Goal: Find contact information: Find contact information

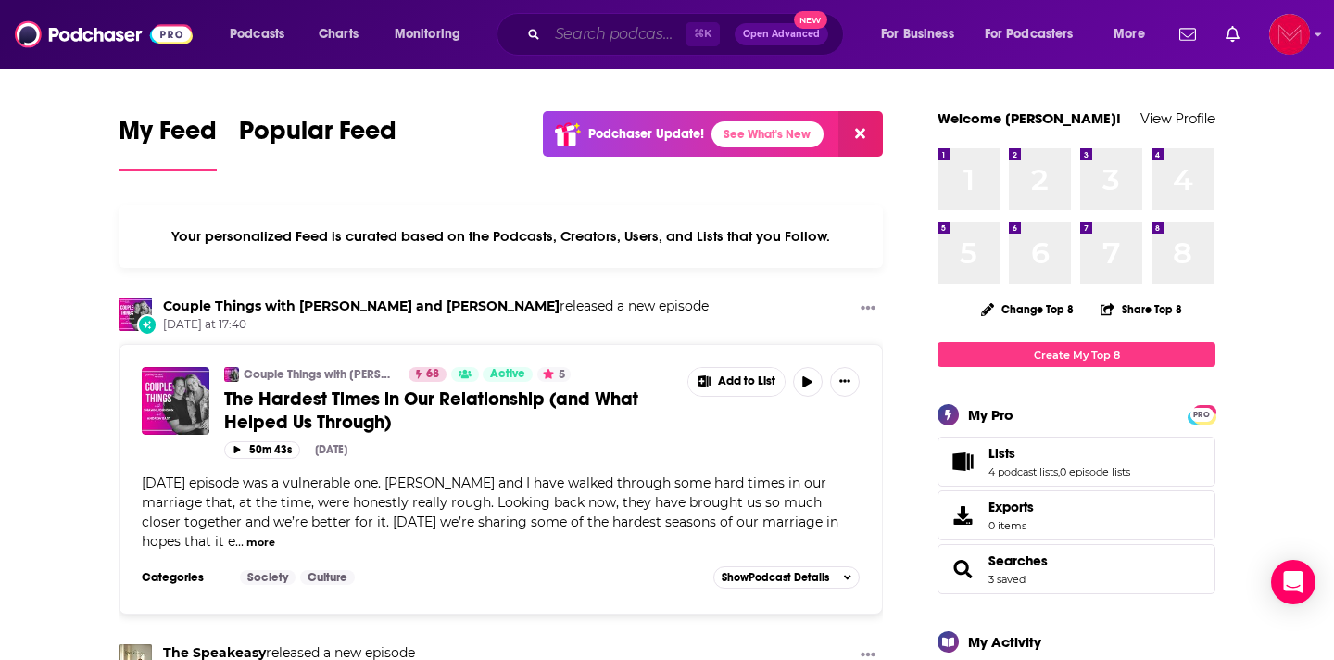
click at [585, 30] on input "Search podcasts, credits, & more..." at bounding box center [617, 34] width 138 height 30
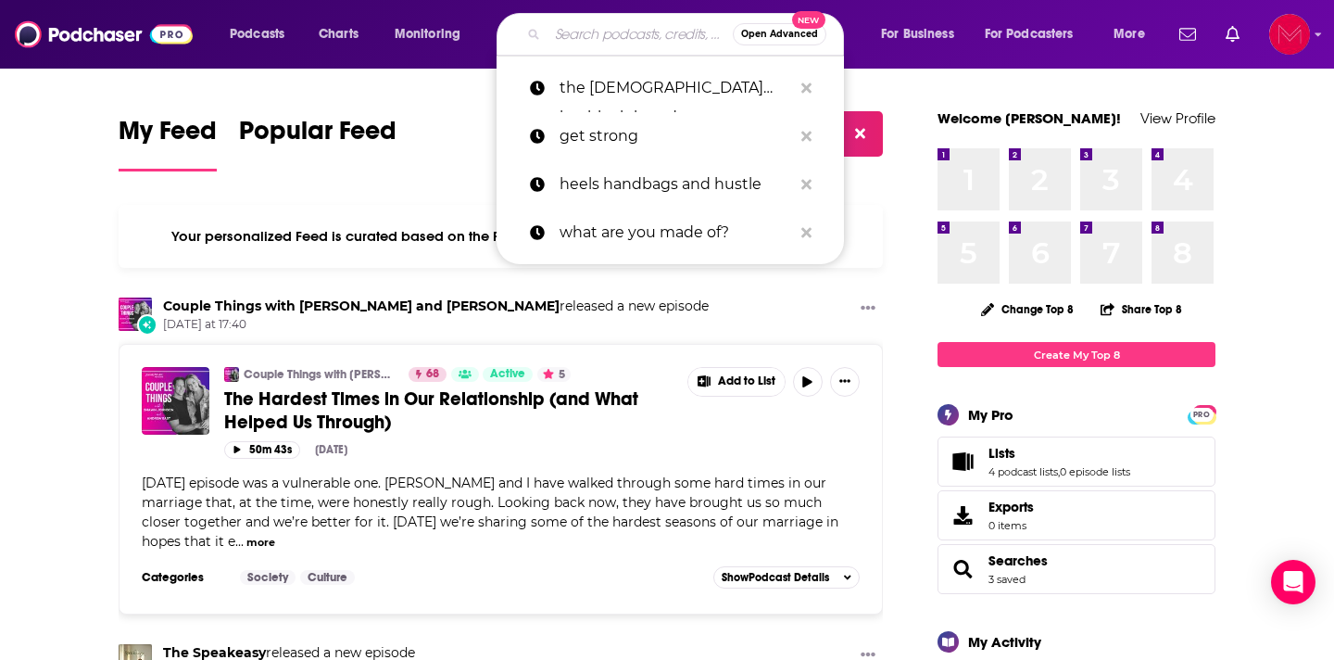
paste input "Rewire Your Brain: The Peace & Positivity Podcast with [PERSON_NAME]"
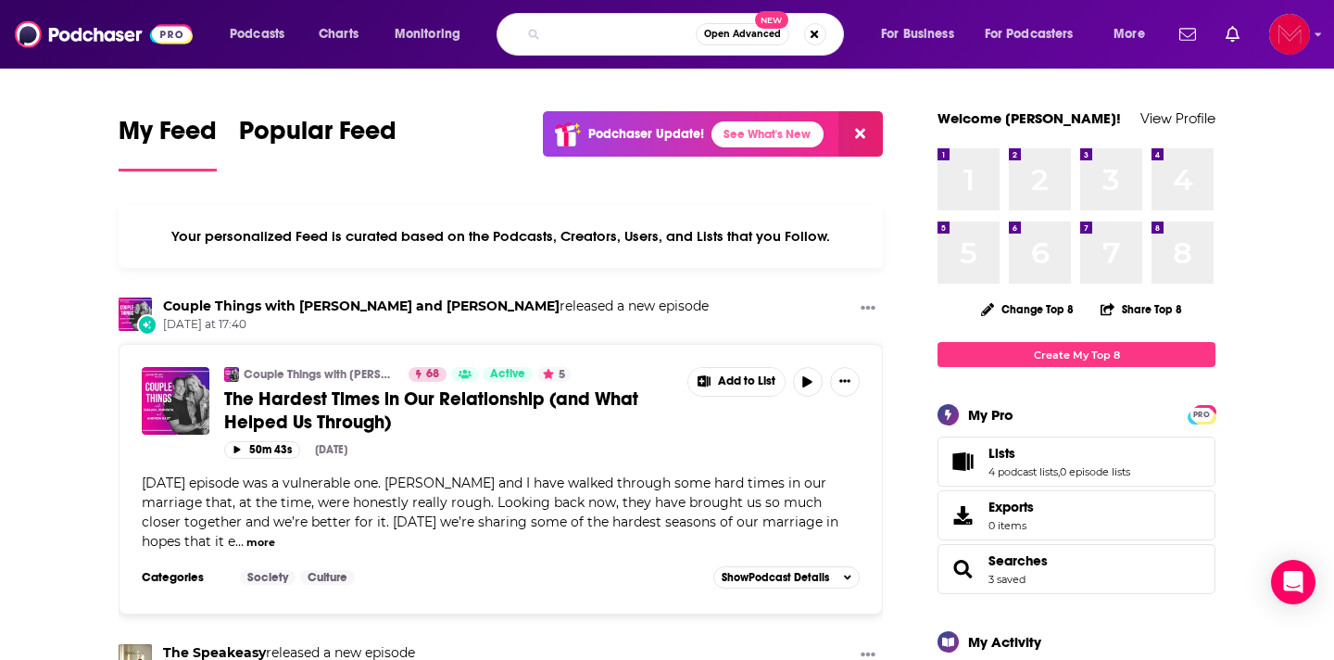
type input "Rewire Your Brain: The Peace & Positivity Podcast with [PERSON_NAME]"
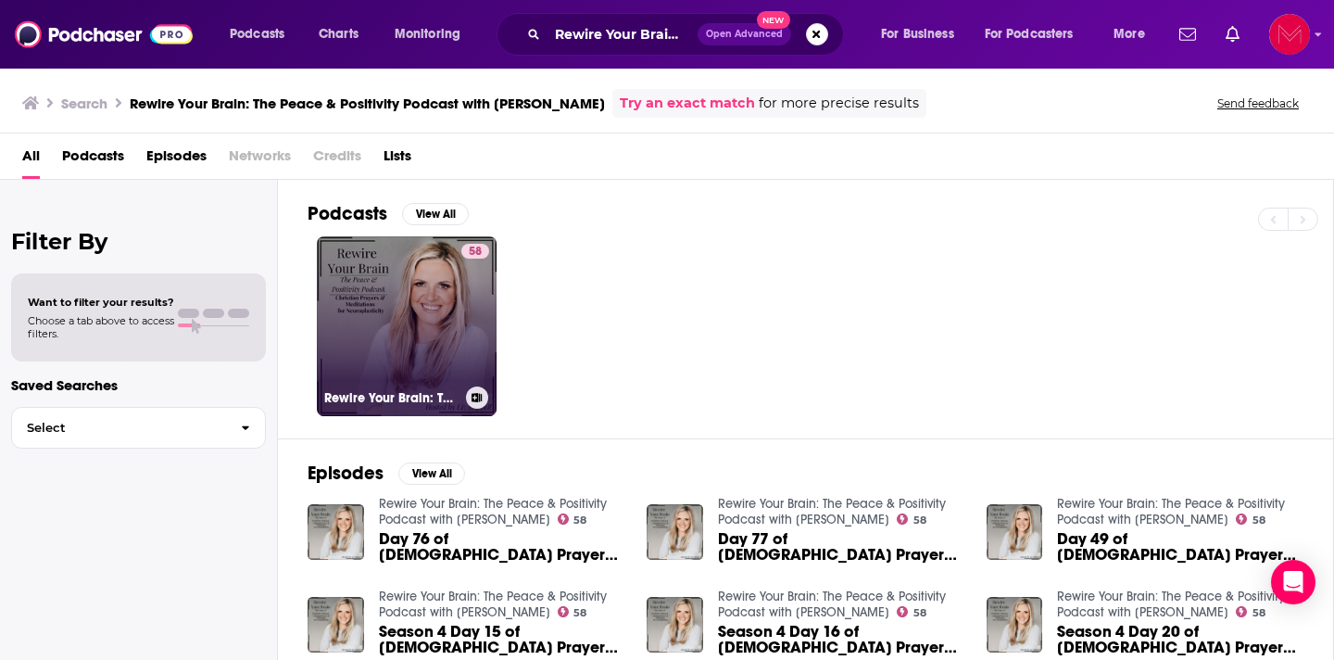
click at [421, 319] on link "58 Rewire Your Brain: The Peace & Positivity Podcast with [PERSON_NAME]" at bounding box center [407, 326] width 180 height 180
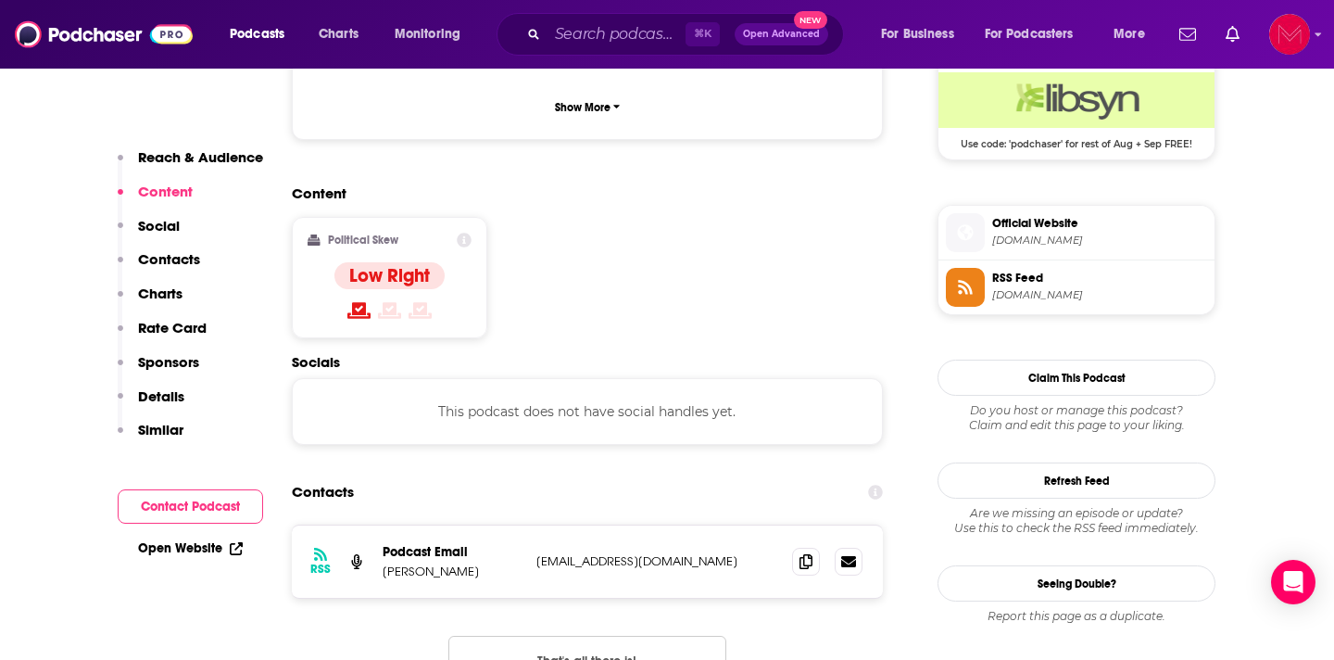
scroll to position [1468, 0]
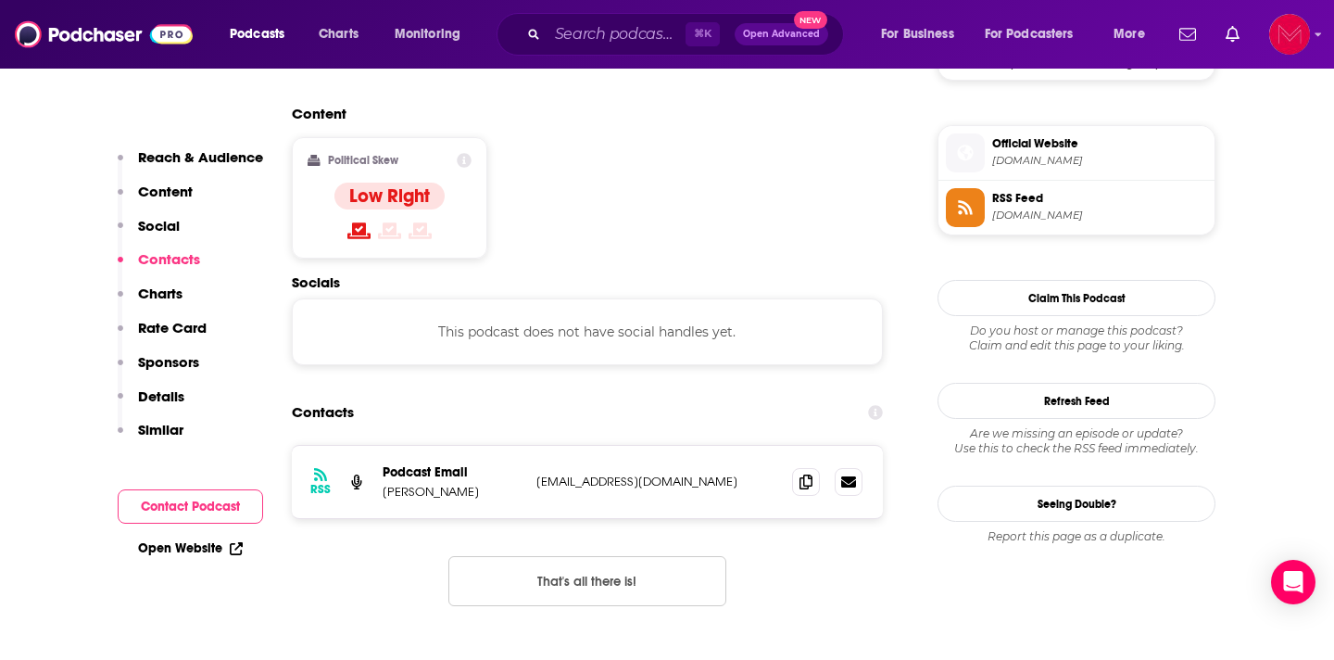
drag, startPoint x: 719, startPoint y: 367, endPoint x: 535, endPoint y: 368, distance: 184.4
click at [535, 446] on div "RSS Podcast Email [PERSON_NAME] [EMAIL_ADDRESS][DOMAIN_NAME] [EMAIL_ADDRESS][DO…" at bounding box center [587, 482] width 591 height 72
copy p "[EMAIL_ADDRESS][DOMAIN_NAME]"
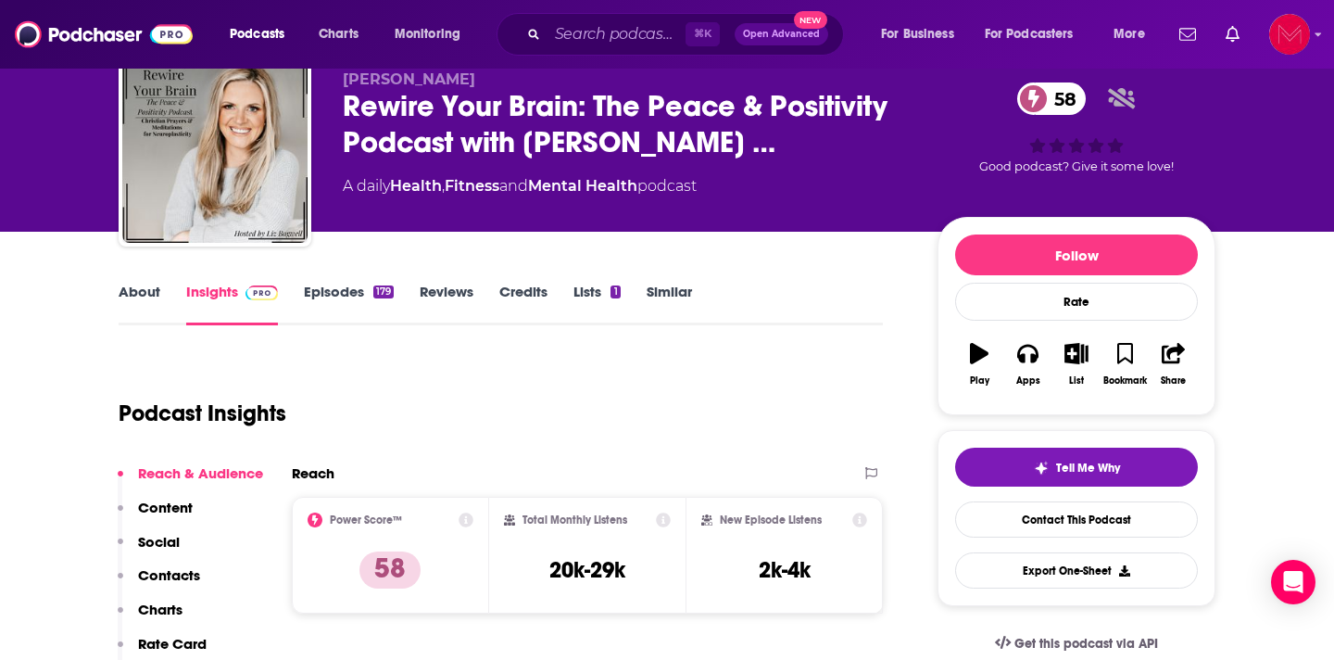
scroll to position [0, 0]
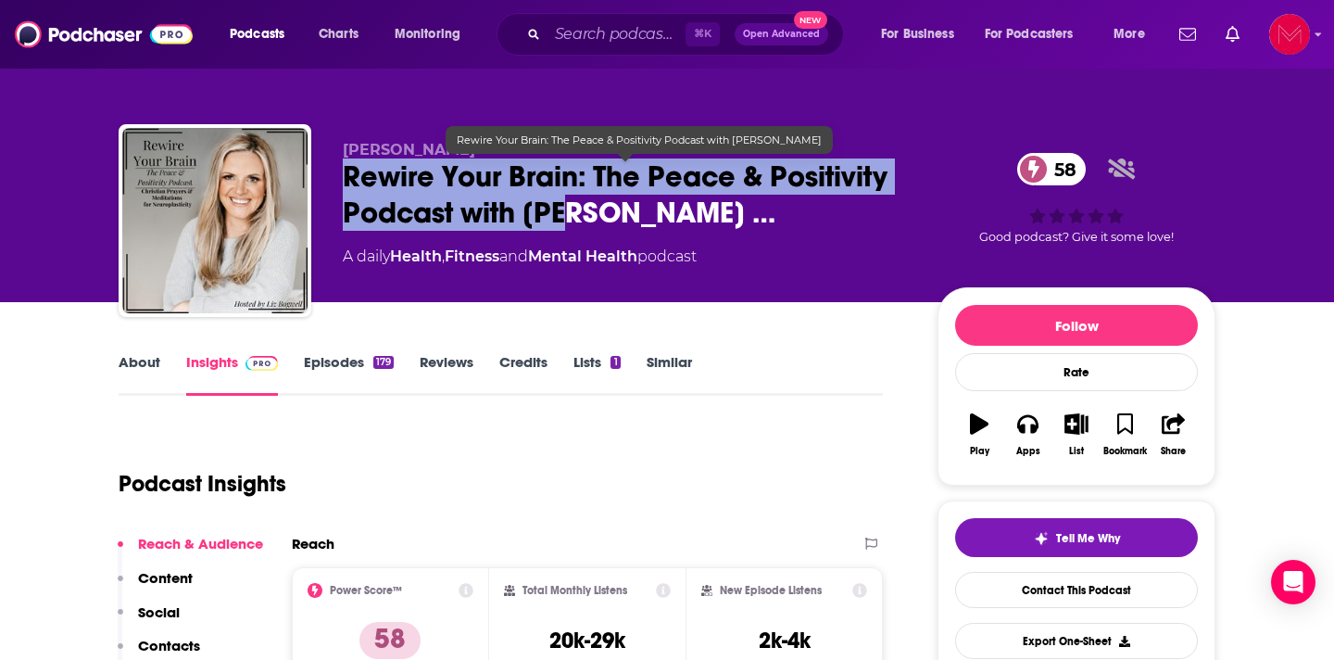
drag, startPoint x: 341, startPoint y: 173, endPoint x: 554, endPoint y: 211, distance: 216.4
click at [554, 211] on div "[PERSON_NAME] Rewire Your Brain: The Peace & Positivity Podcast with [PERSON_NA…" at bounding box center [667, 224] width 1097 height 200
copy h2 "Rewire Your Brain: The Peace & Positivity Podcast with [PERSON_NAME]"
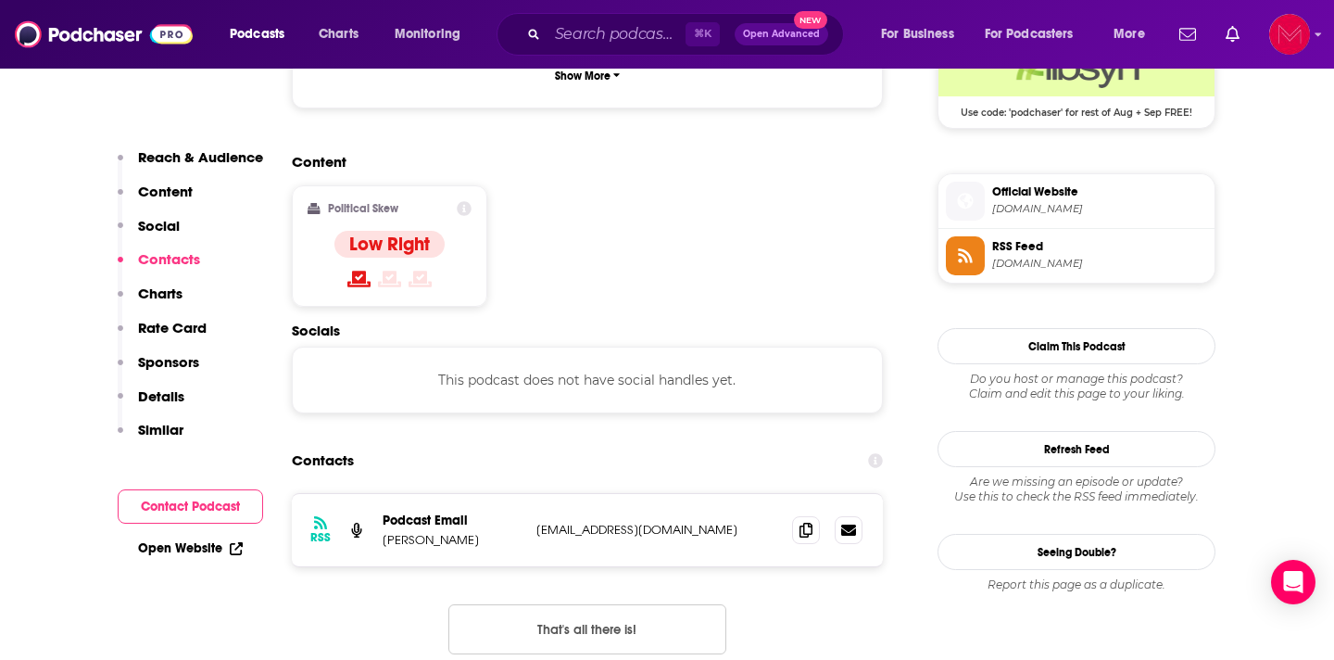
scroll to position [1421, 0]
drag, startPoint x: 730, startPoint y: 420, endPoint x: 519, endPoint y: 416, distance: 211.3
click at [0, 0] on div "Podcast Email [PERSON_NAME] [EMAIL_ADDRESS][DOMAIN_NAME] [EMAIL_ADDRESS][DOMAIN…" at bounding box center [0, 0] width 0 height 0
click at [519, 511] on div "Podcast Email [PERSON_NAME]" at bounding box center [452, 528] width 139 height 35
drag, startPoint x: 723, startPoint y: 418, endPoint x: 534, endPoint y: 418, distance: 189.0
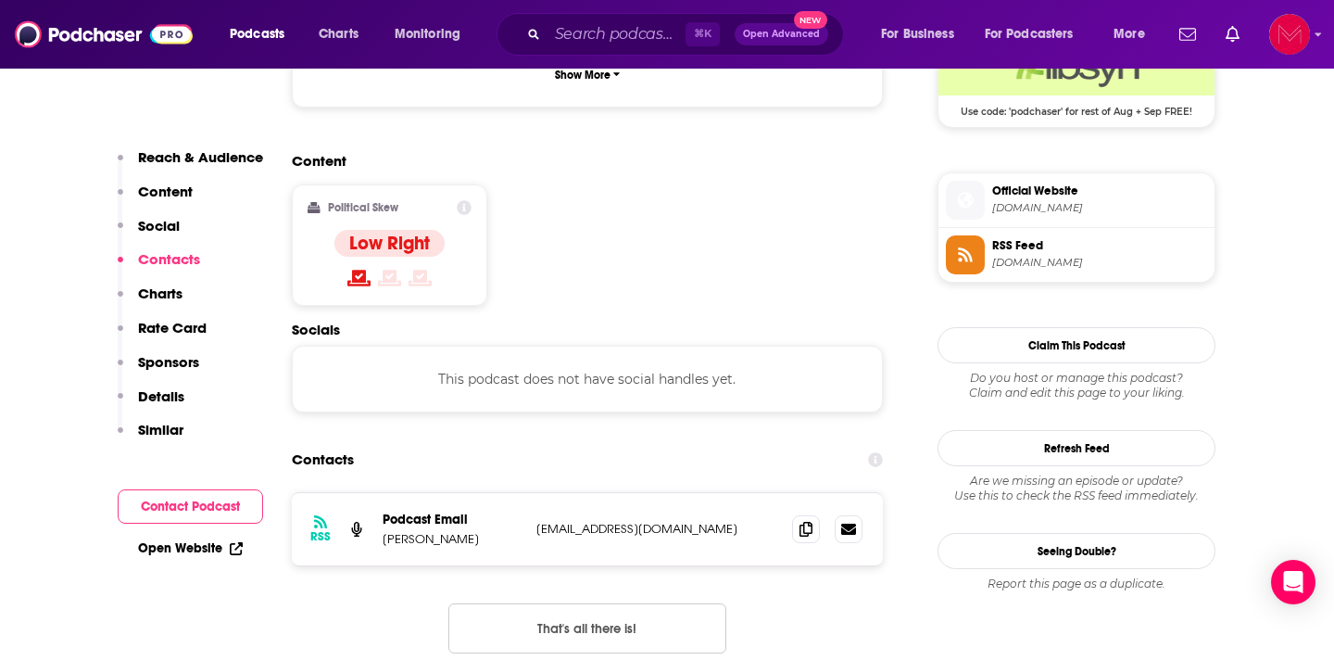
click at [533, 493] on div "RSS Podcast Email [PERSON_NAME] [EMAIL_ADDRESS][DOMAIN_NAME] [EMAIL_ADDRESS][DO…" at bounding box center [587, 529] width 591 height 72
copy p "[EMAIL_ADDRESS][DOMAIN_NAME]"
click at [590, 31] on input "Search podcasts, credits, & more..." at bounding box center [617, 34] width 138 height 30
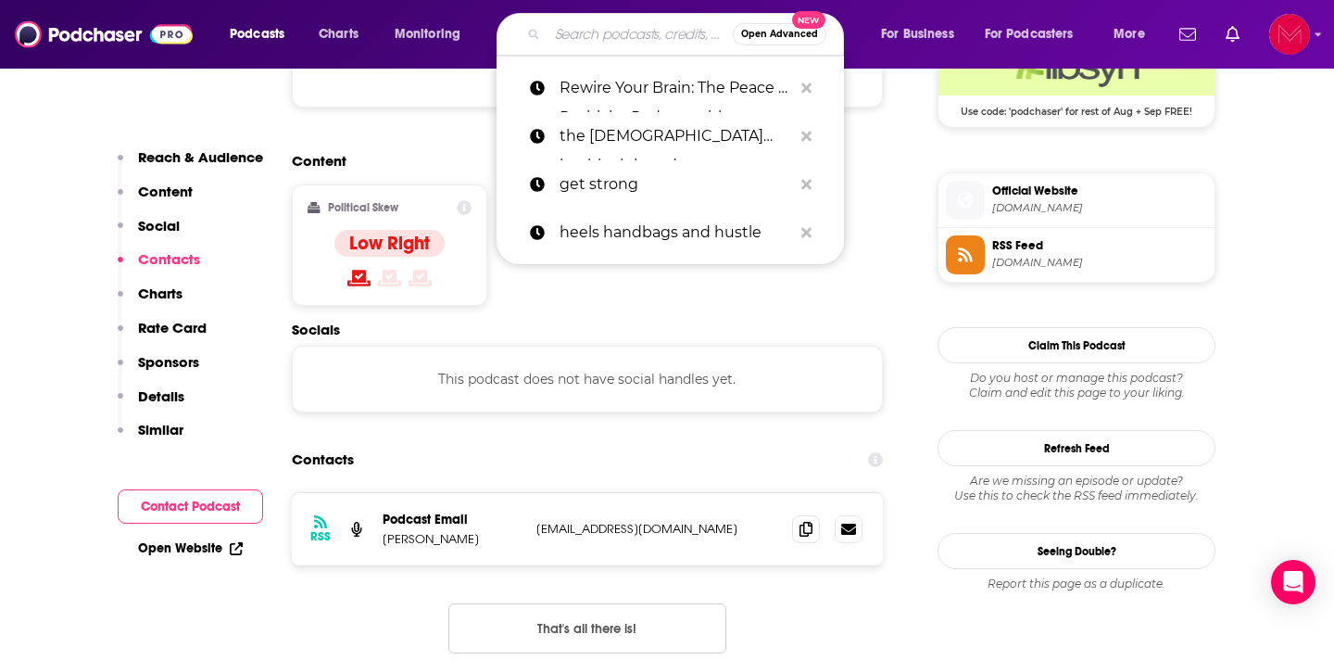
paste input "[PERSON_NAME] and [PERSON_NAME] Podcast"
type input "[PERSON_NAME] and [PERSON_NAME] Podcast"
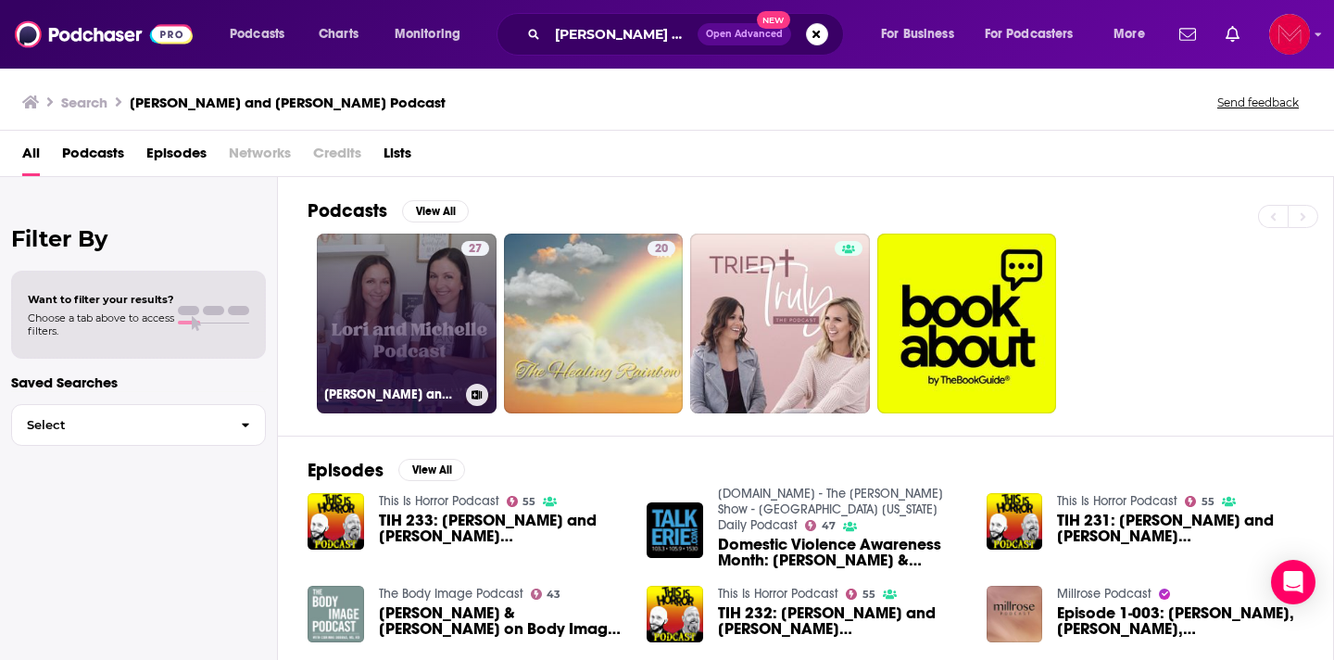
click at [391, 351] on link "27 [PERSON_NAME] and [PERSON_NAME] Podcast" at bounding box center [407, 323] width 180 height 180
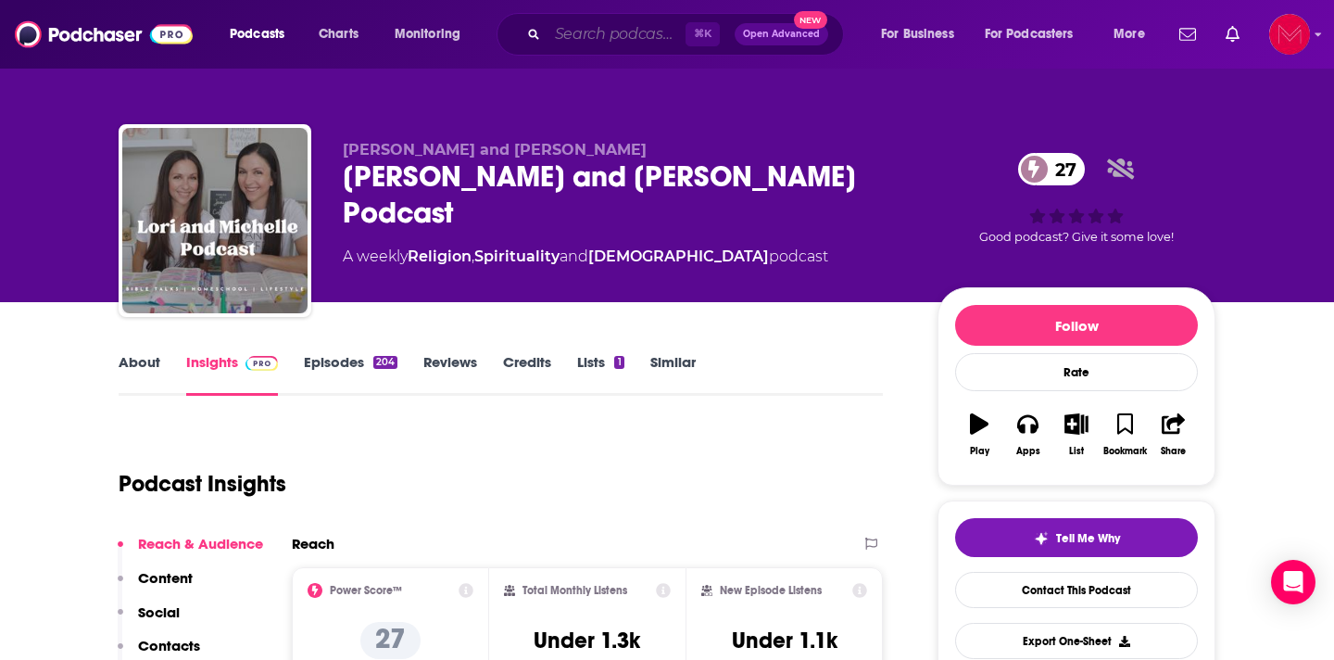
click at [595, 34] on input "Search podcasts, credits, & more..." at bounding box center [617, 34] width 138 height 30
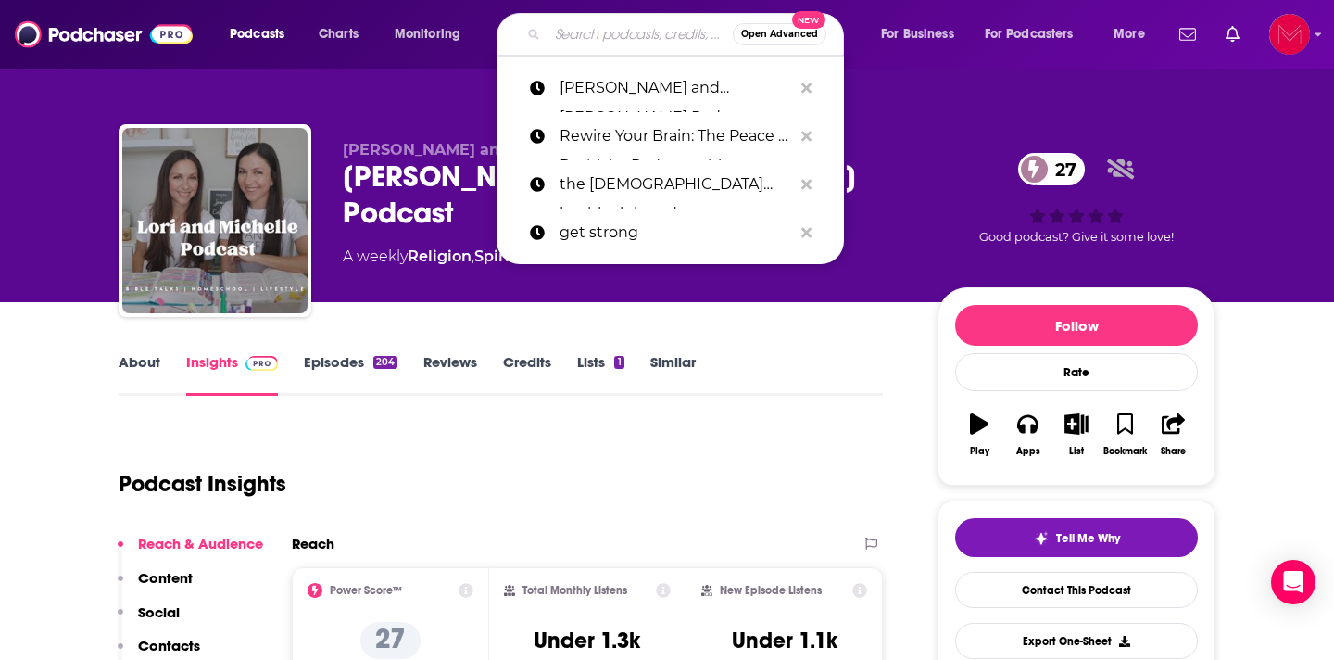
click at [595, 35] on input "Search podcasts, credits, & more..." at bounding box center [640, 34] width 185 height 30
paste input "Life With [DEMOGRAPHIC_DATA]: A Renovare Podcast"
type input "Life With [DEMOGRAPHIC_DATA]: A Renovare Podcast"
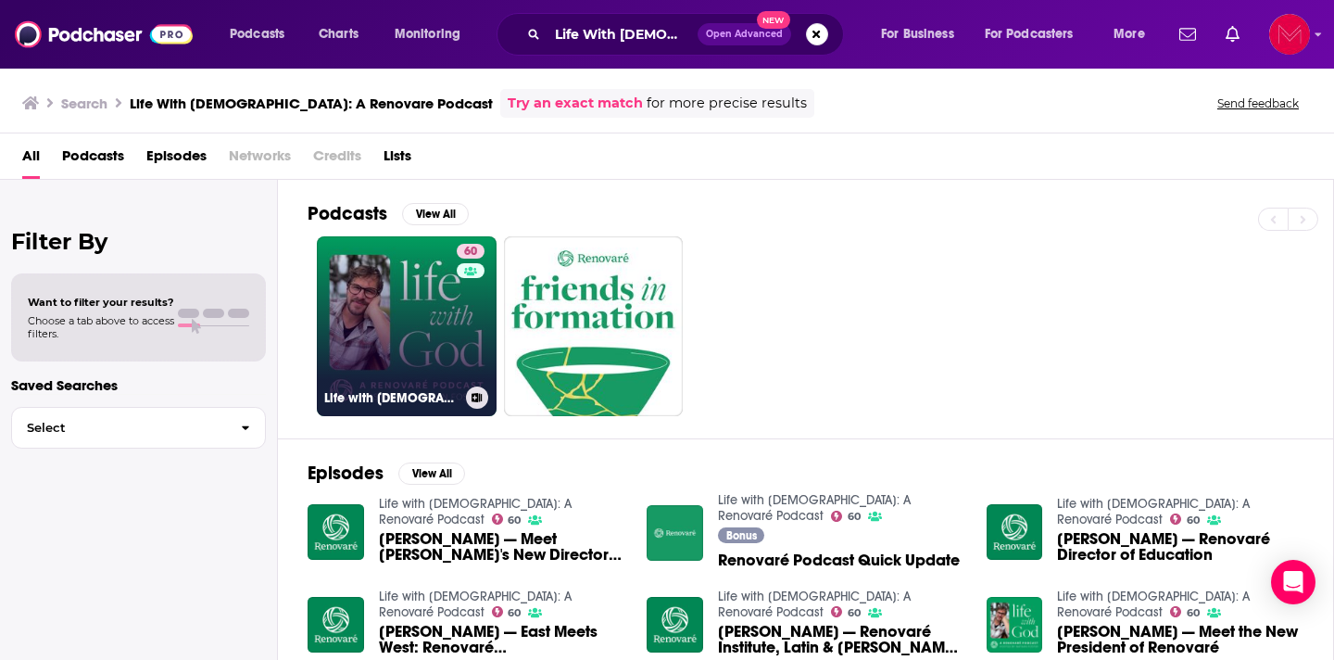
click at [422, 336] on link "60 Life with [DEMOGRAPHIC_DATA]: A Renovaré Podcast" at bounding box center [407, 326] width 180 height 180
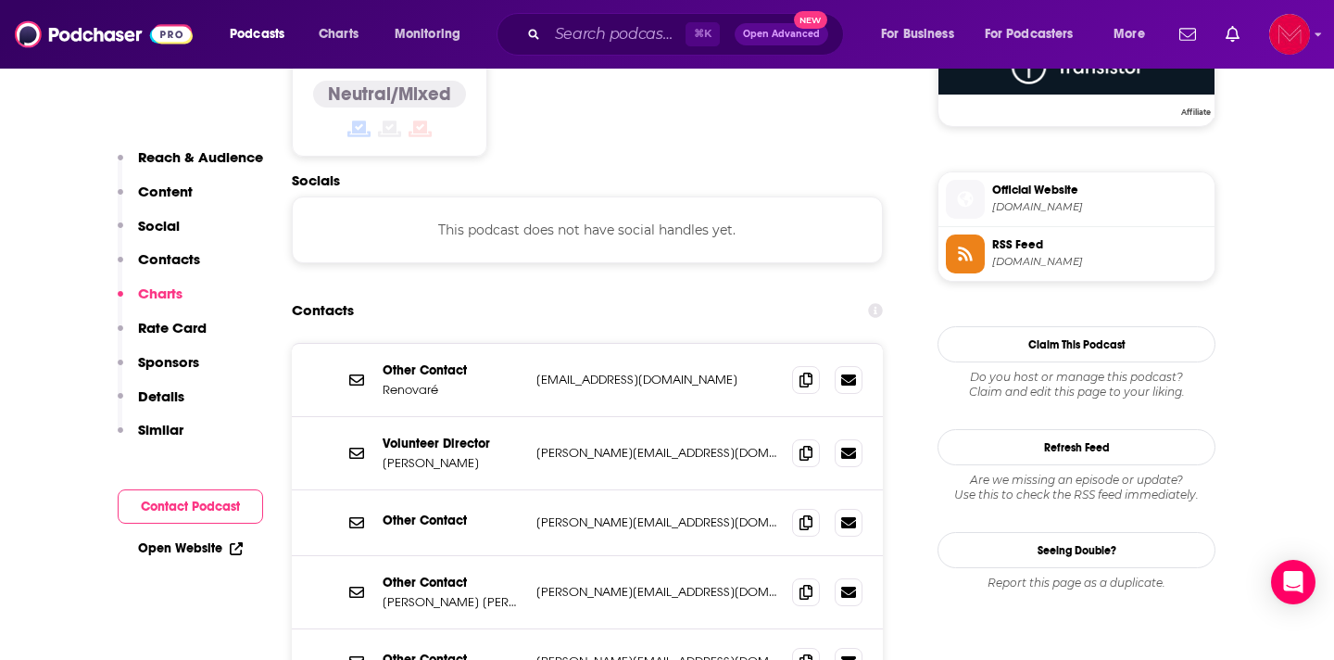
scroll to position [1572, 0]
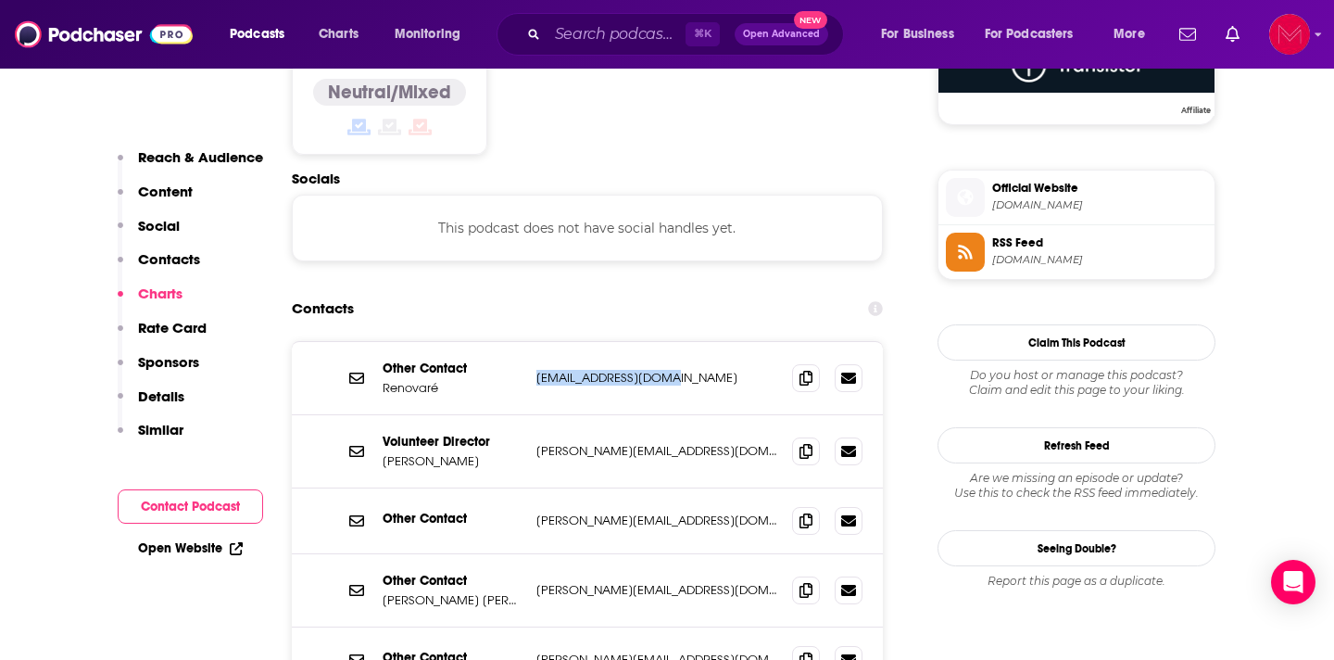
drag, startPoint x: 670, startPoint y: 238, endPoint x: 538, endPoint y: 242, distance: 131.6
click at [538, 370] on p "[EMAIL_ADDRESS][DOMAIN_NAME]" at bounding box center [656, 378] width 241 height 16
drag, startPoint x: 652, startPoint y: 321, endPoint x: 536, endPoint y: 322, distance: 115.8
click at [536, 443] on p "[PERSON_NAME][EMAIL_ADDRESS][DOMAIN_NAME]" at bounding box center [656, 451] width 241 height 16
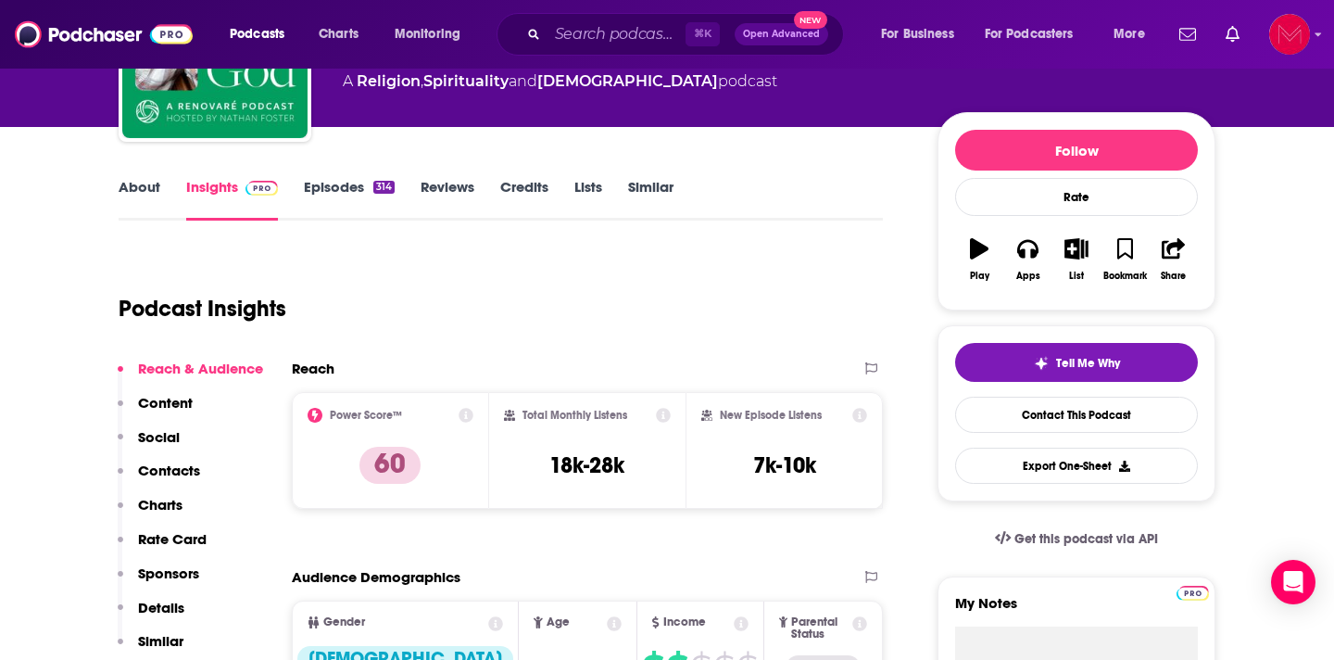
scroll to position [0, 0]
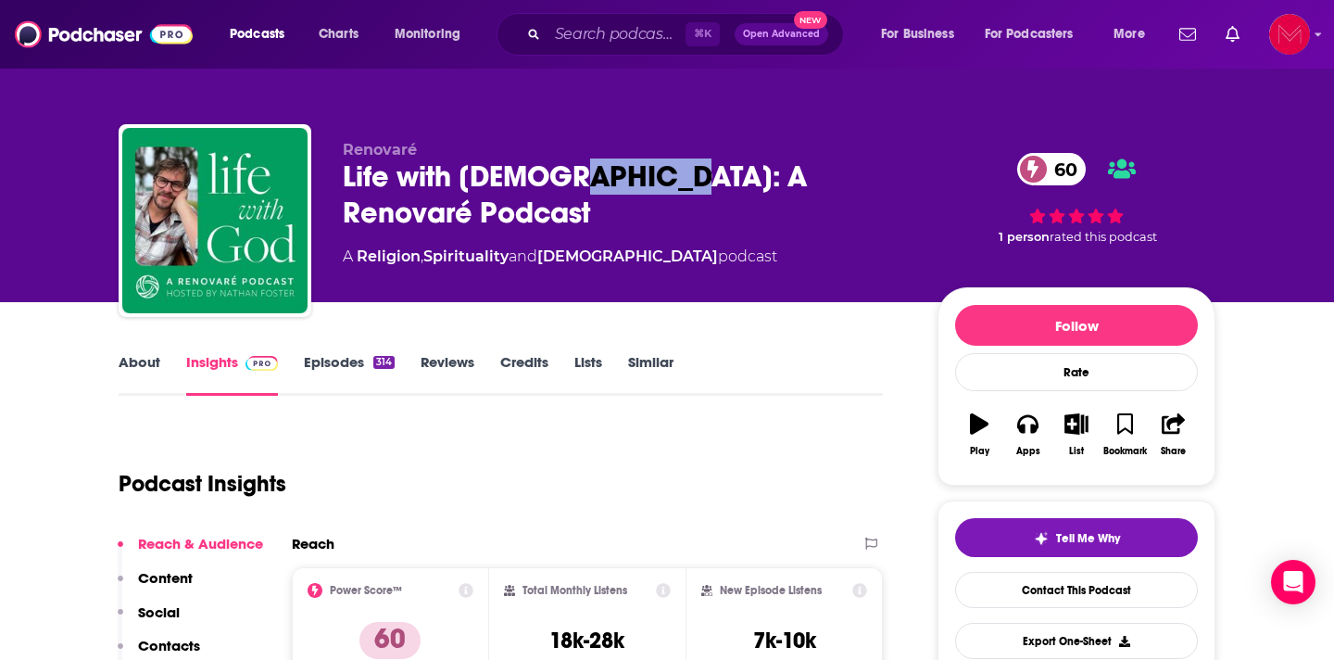
drag, startPoint x: 559, startPoint y: 174, endPoint x: 677, endPoint y: 180, distance: 118.7
click at [677, 180] on div "Life with [DEMOGRAPHIC_DATA]: A Renovaré Podcast 60" at bounding box center [625, 194] width 565 height 72
copy h2 "Renovar"
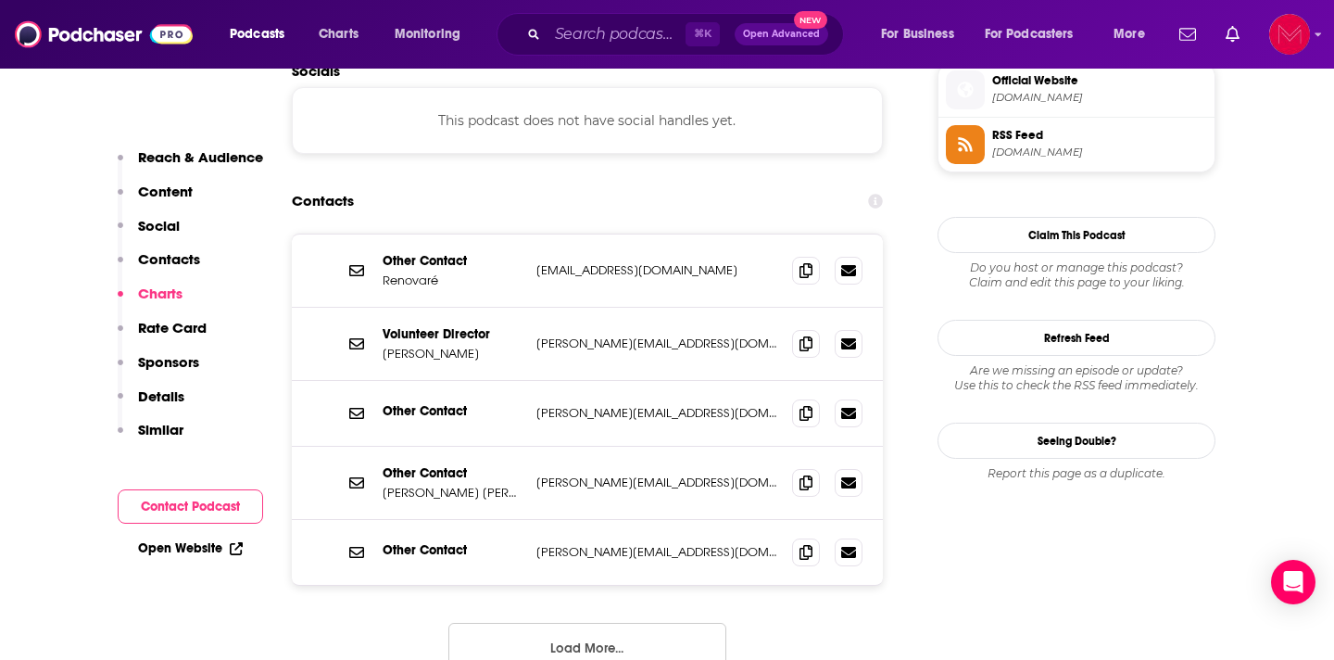
scroll to position [1674, 0]
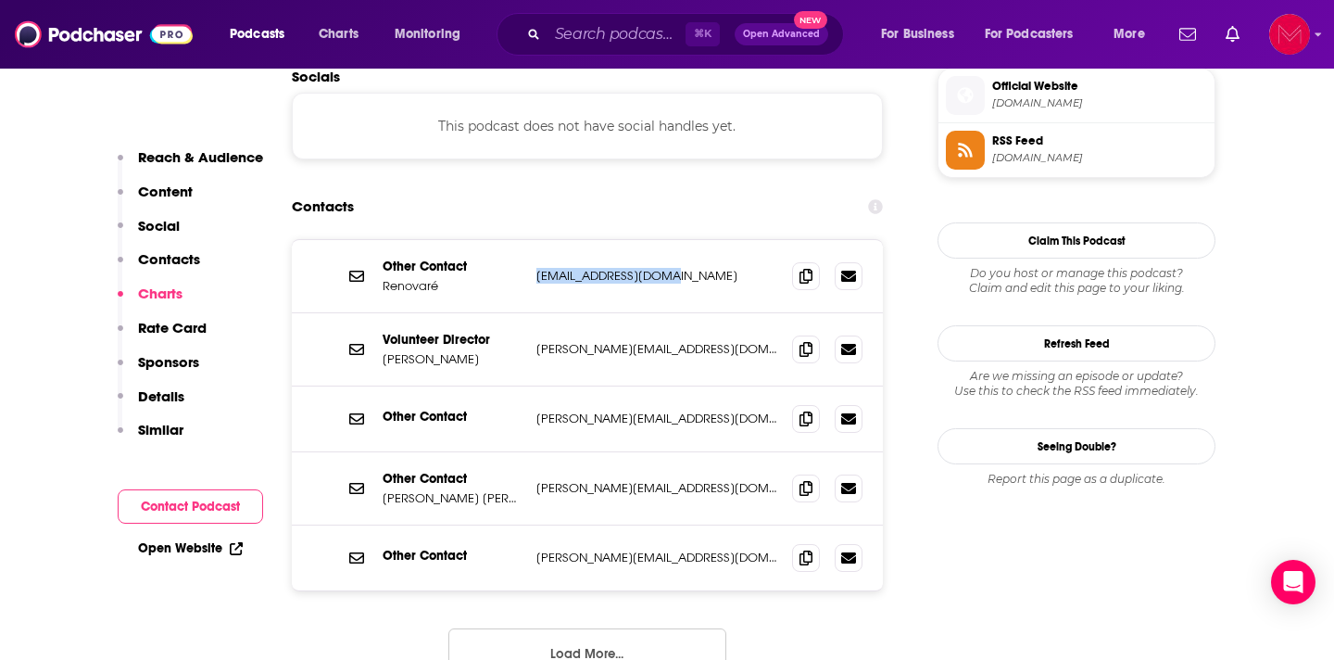
drag, startPoint x: 677, startPoint y: 135, endPoint x: 529, endPoint y: 133, distance: 148.2
click at [529, 240] on div "Other Contact Renovaré [EMAIL_ADDRESS][DOMAIN_NAME] [EMAIL_ADDRESS][DOMAIN_NAME]" at bounding box center [587, 276] width 591 height 73
copy p "[EMAIL_ADDRESS][DOMAIN_NAME]"
